Goal: Task Accomplishment & Management: Manage account settings

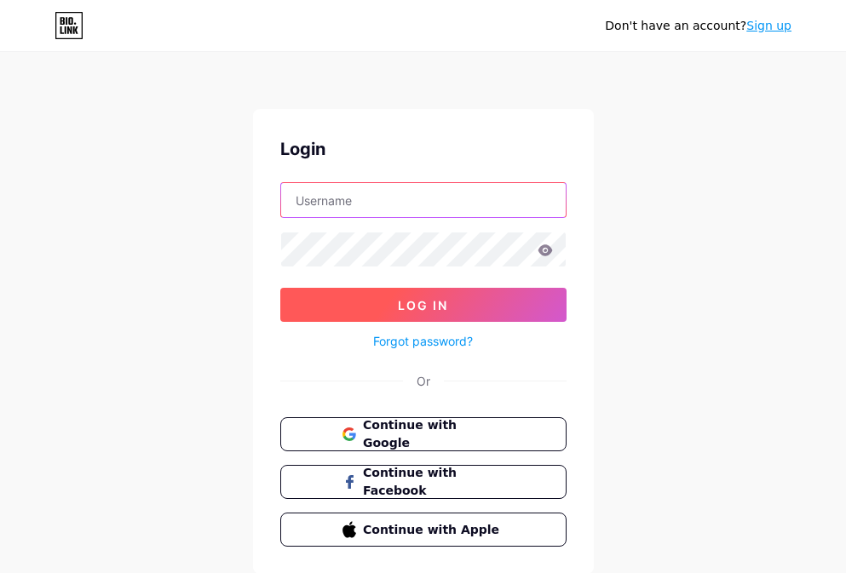
type input "liv@livkink.com"
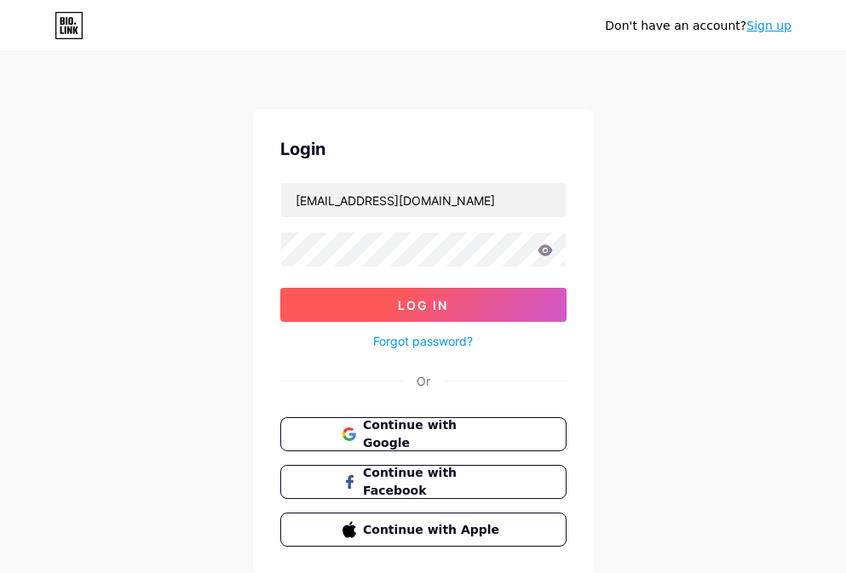
click at [442, 314] on button "Log In" at bounding box center [423, 305] width 286 height 34
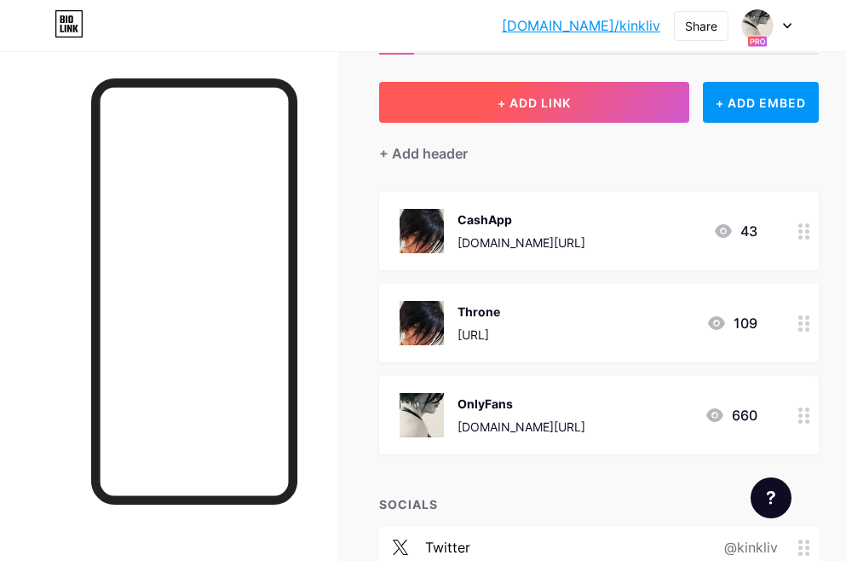
scroll to position [103, 0]
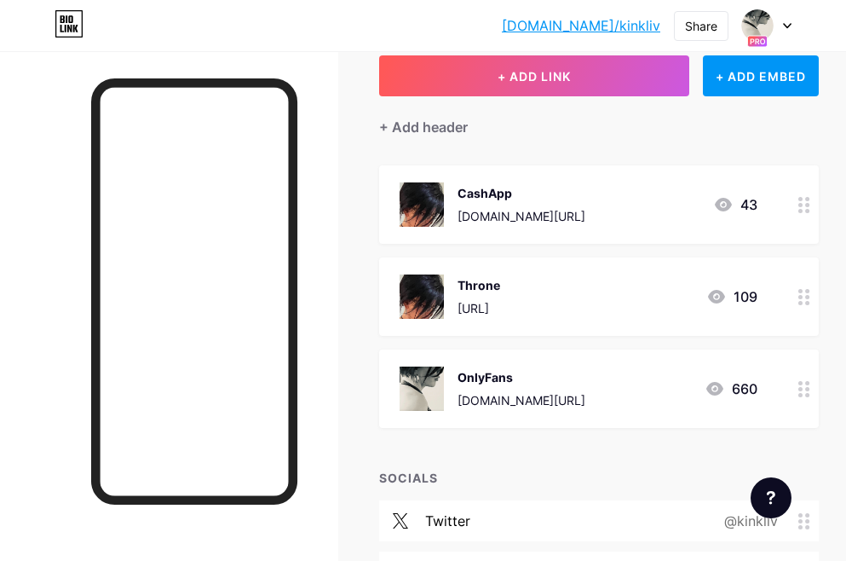
click at [809, 303] on circle at bounding box center [807, 303] width 4 height 4
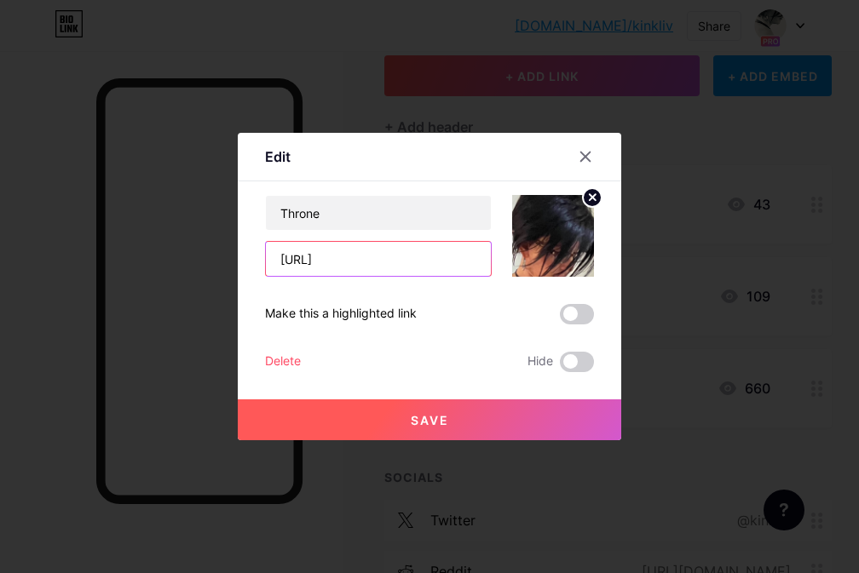
click at [452, 265] on input "https://throne.com.kinkliv" at bounding box center [378, 259] width 225 height 34
type input "[URL][DOMAIN_NAME]"
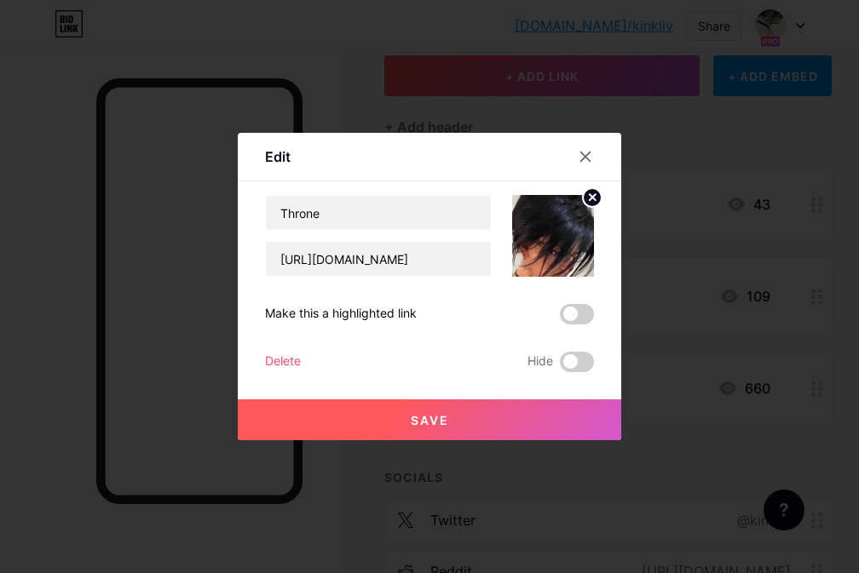
click at [436, 423] on span "Save" at bounding box center [430, 420] width 38 height 14
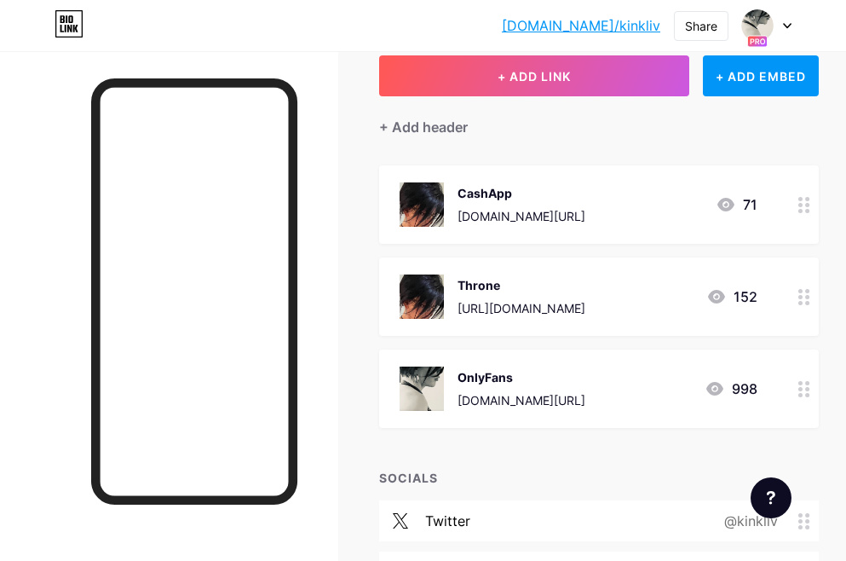
click at [519, 291] on div "Throne" at bounding box center [522, 285] width 128 height 18
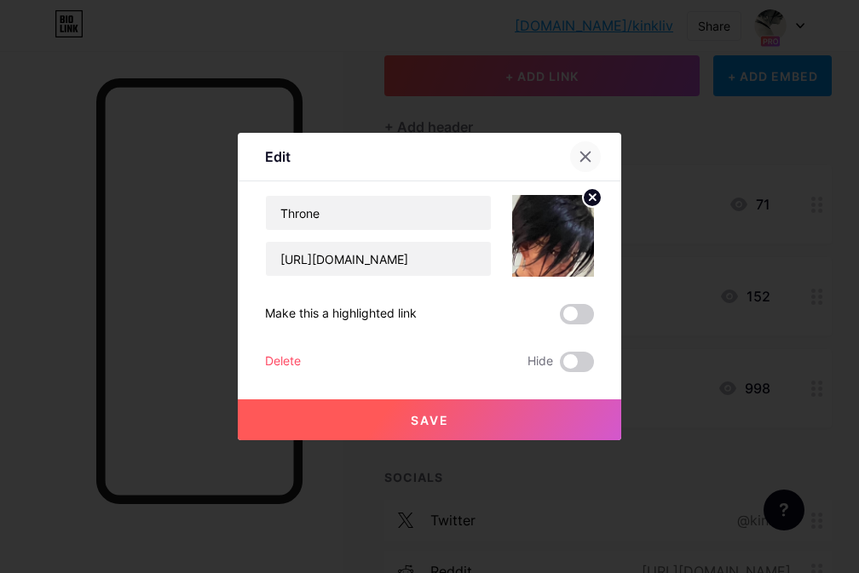
click at [583, 160] on icon at bounding box center [585, 157] width 9 height 9
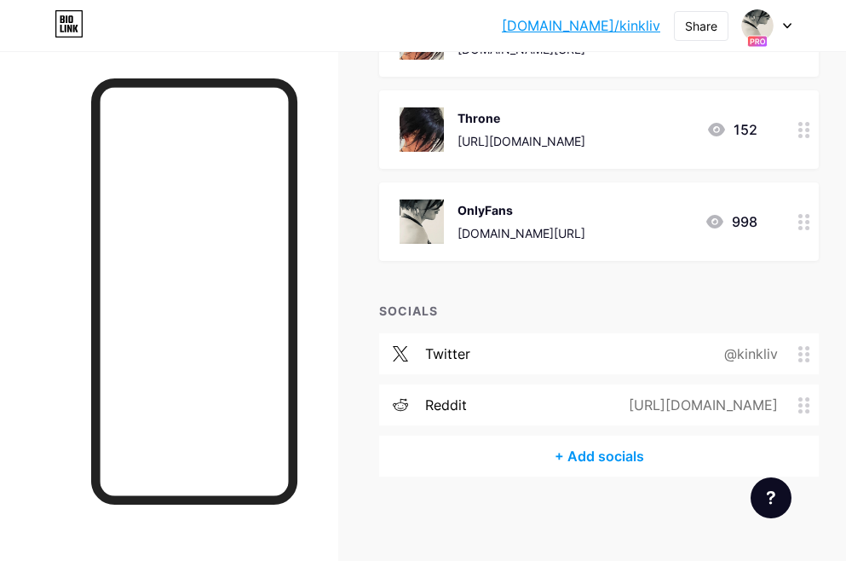
scroll to position [0, 0]
